Goal: Information Seeking & Learning: Learn about a topic

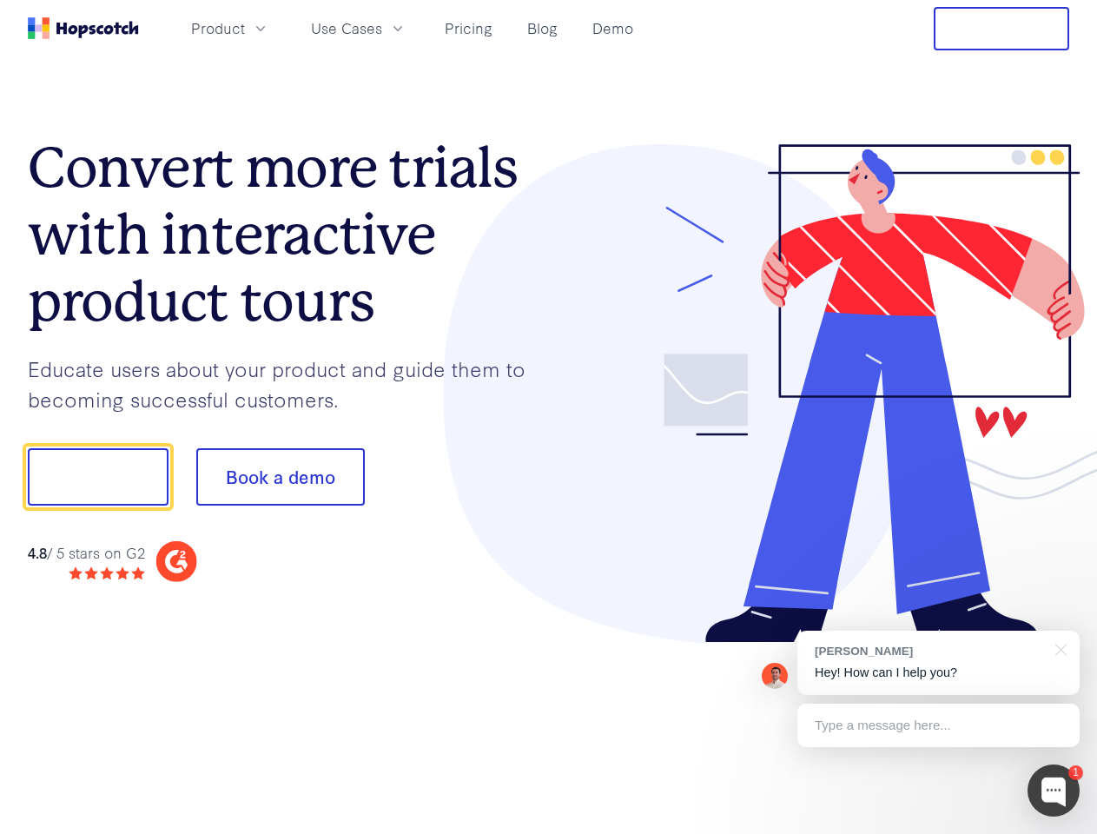
click at [549, 417] on div at bounding box center [809, 393] width 521 height 499
click at [245, 28] on span "Product" at bounding box center [218, 28] width 54 height 22
click at [382, 28] on span "Use Cases" at bounding box center [346, 28] width 71 height 22
click at [1001, 29] on button "Free Trial" at bounding box center [1000, 28] width 135 height 43
click at [97, 477] on button "Show me!" at bounding box center [98, 476] width 141 height 57
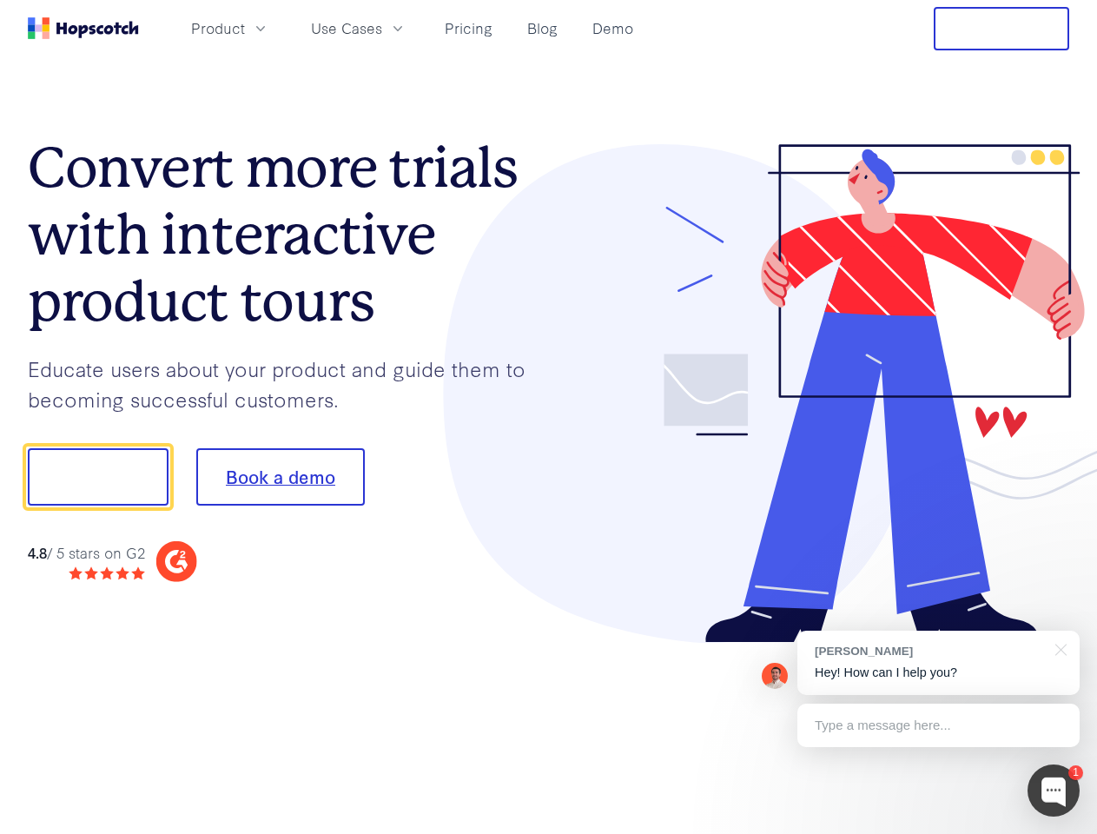
click at [280, 477] on button "Book a demo" at bounding box center [280, 476] width 168 height 57
click at [1053, 790] on div at bounding box center [1053, 790] width 52 height 52
click at [938, 663] on div "[PERSON_NAME] Hey! How can I help you?" at bounding box center [938, 662] width 282 height 64
click at [1058, 648] on div at bounding box center [917, 474] width 326 height 579
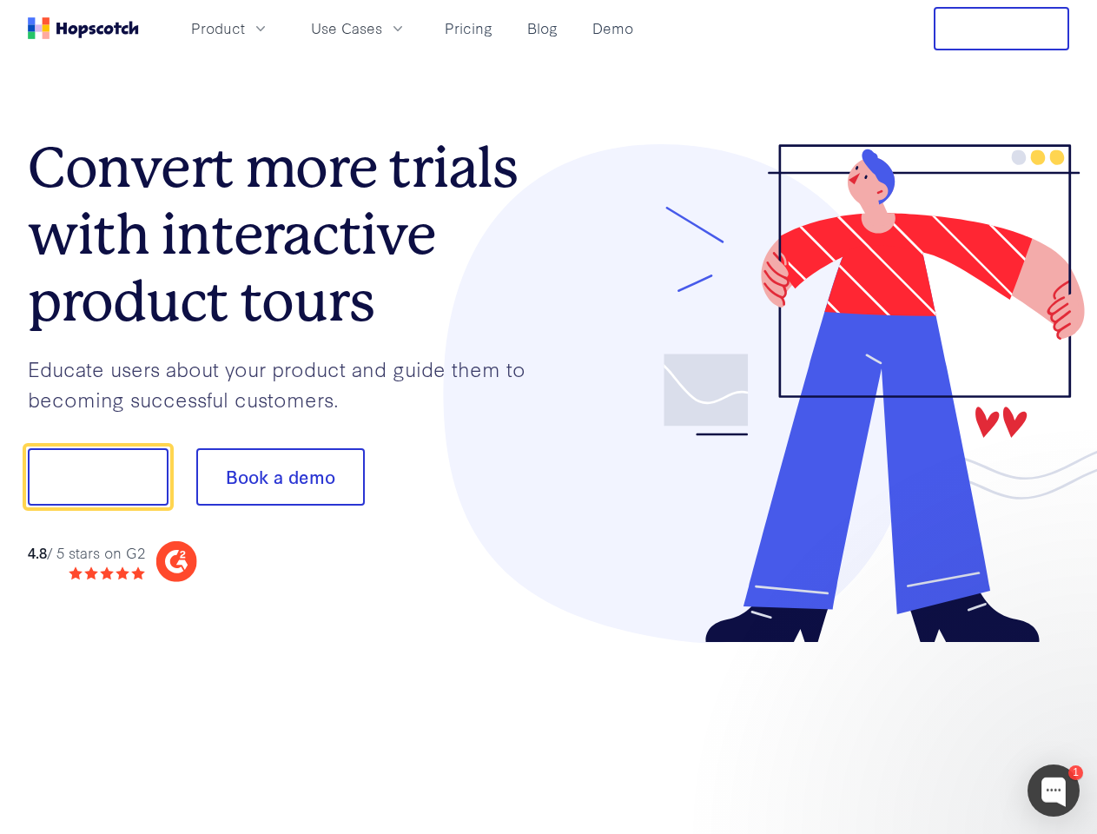
click at [938, 725] on div at bounding box center [917, 591] width 326 height 346
